Goal: Check status: Check status

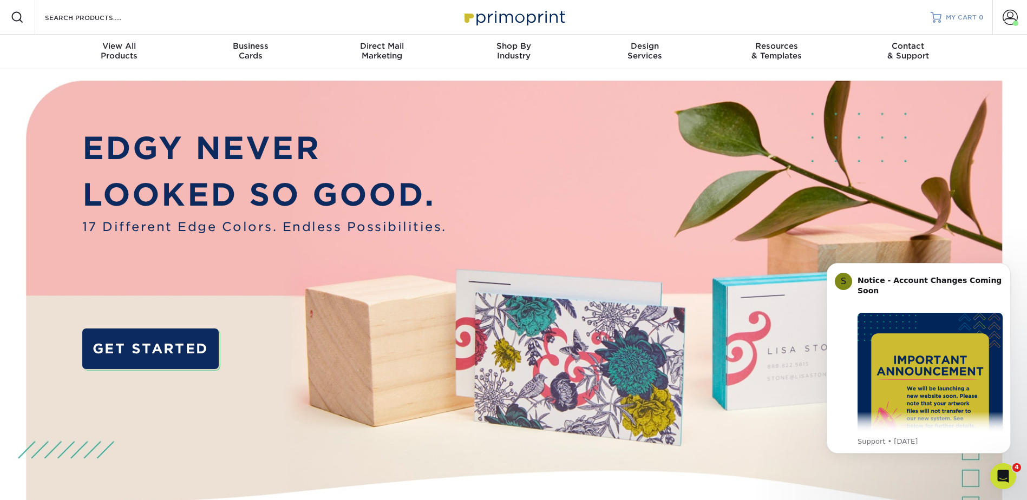
click at [946, 18] on span "MY CART" at bounding box center [961, 17] width 31 height 9
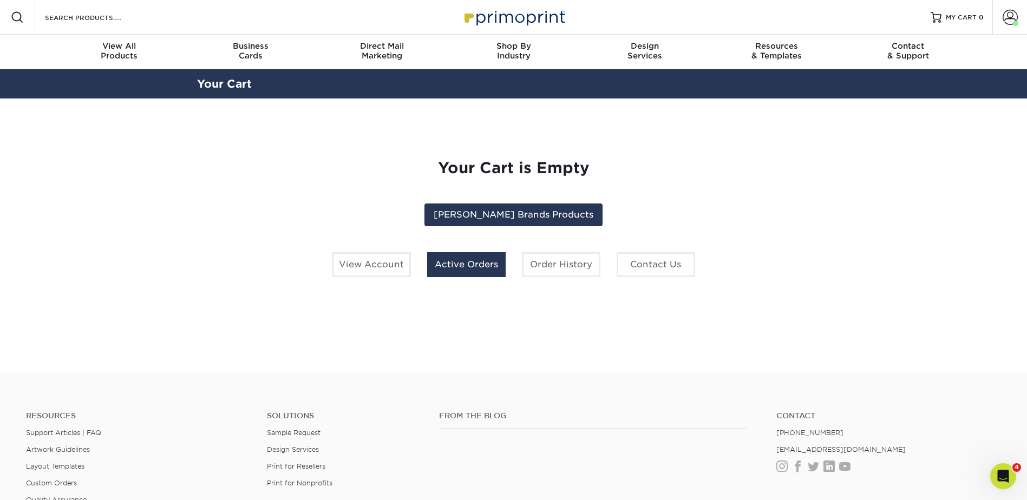
click at [456, 277] on link "Active Orders" at bounding box center [466, 264] width 78 height 25
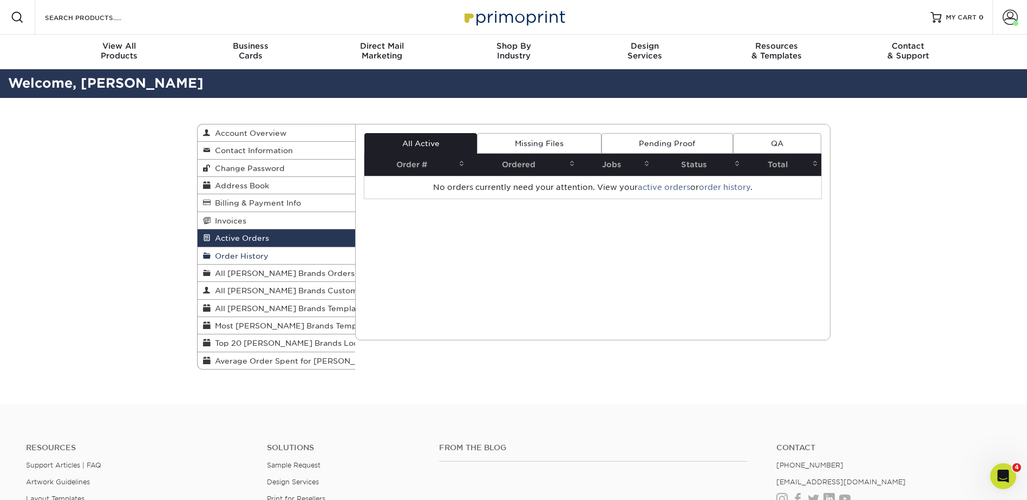
click at [247, 260] on span "Order History" at bounding box center [240, 256] width 58 height 9
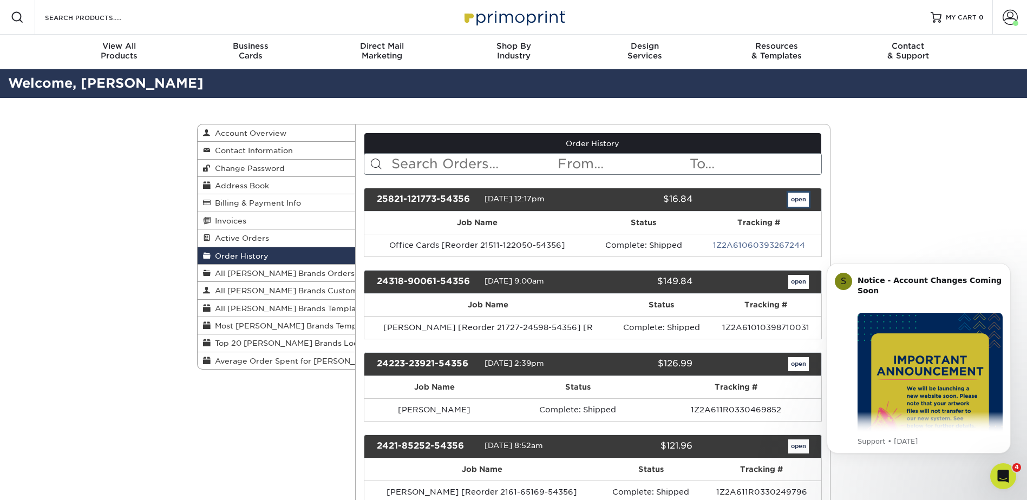
click at [788, 207] on link "open" at bounding box center [798, 200] width 21 height 14
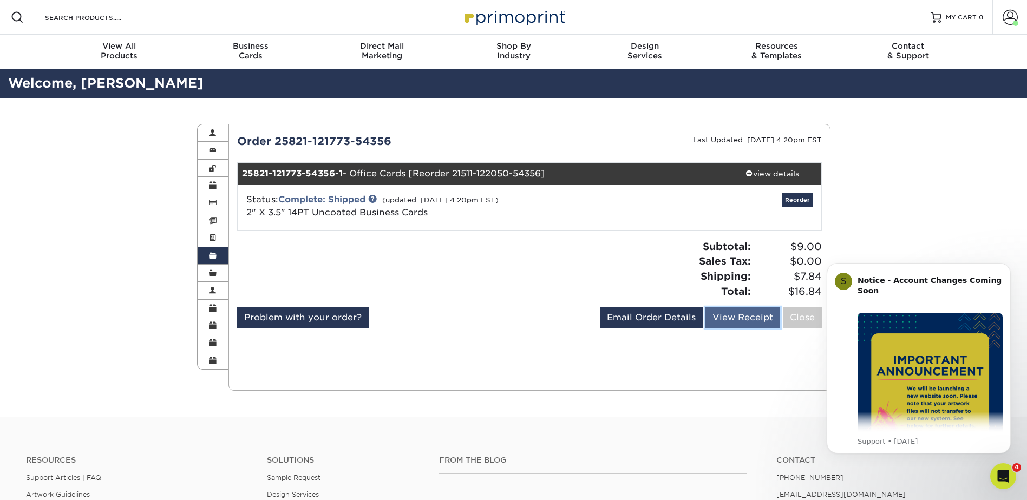
click at [705, 328] on link "View Receipt" at bounding box center [742, 317] width 75 height 21
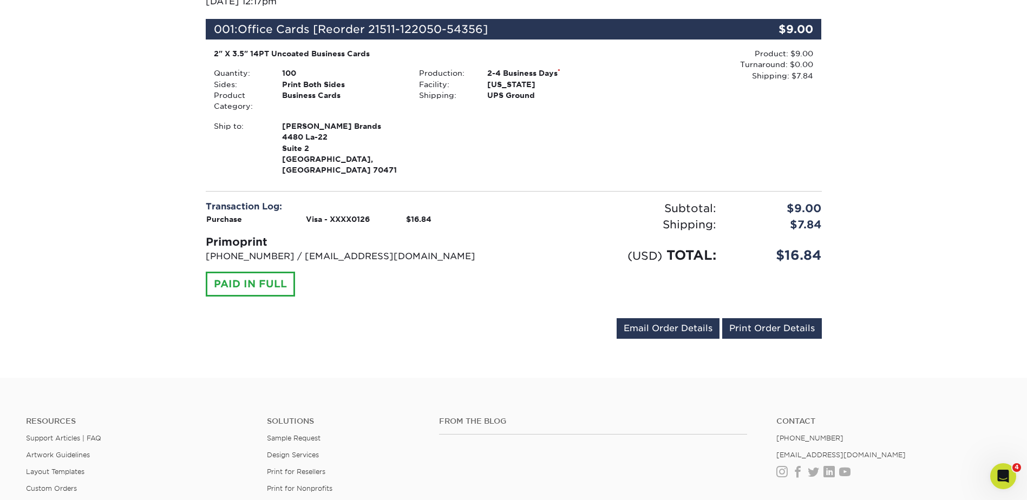
scroll to position [217, 0]
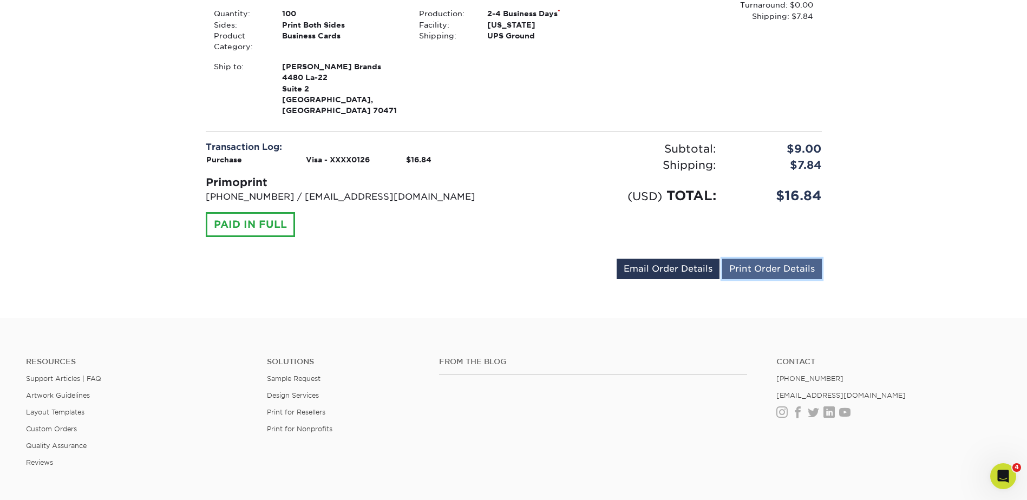
click at [761, 279] on link "Print Order Details" at bounding box center [772, 269] width 100 height 21
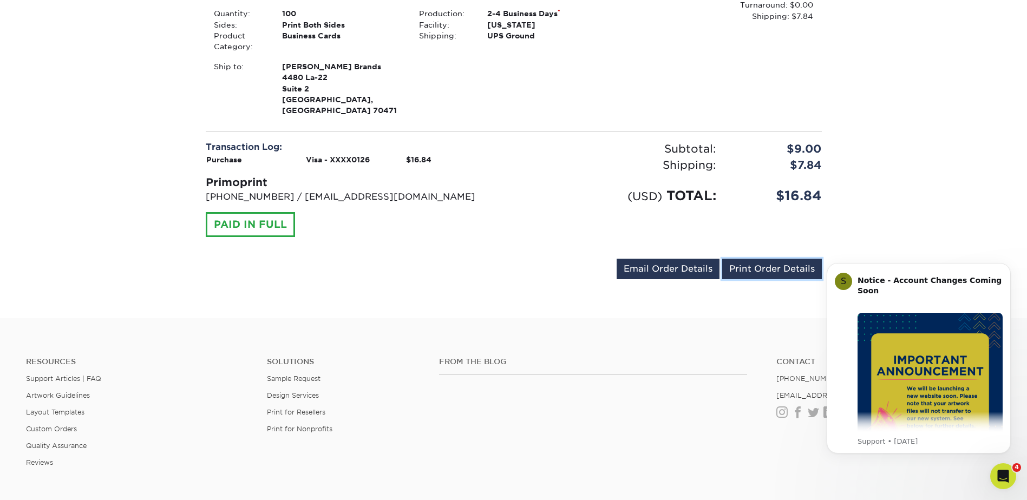
scroll to position [0, 0]
